Goal: Go to known website: Access a specific website the user already knows

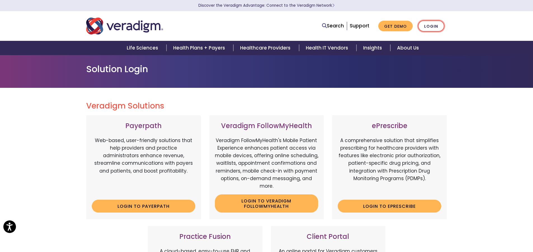
click at [431, 25] on link "Login" at bounding box center [431, 25] width 26 height 11
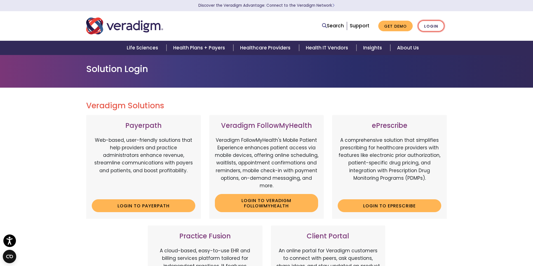
click at [429, 26] on link "Login" at bounding box center [431, 25] width 26 height 11
click at [375, 207] on link "Login to ePrescribe" at bounding box center [388, 206] width 103 height 13
